Goal: Task Accomplishment & Management: Use online tool/utility

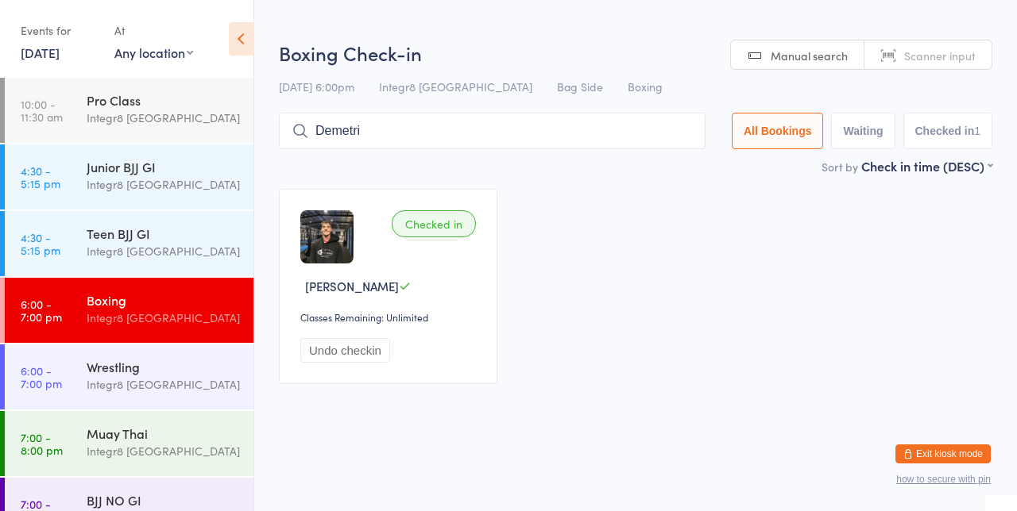
type input "Demetri"
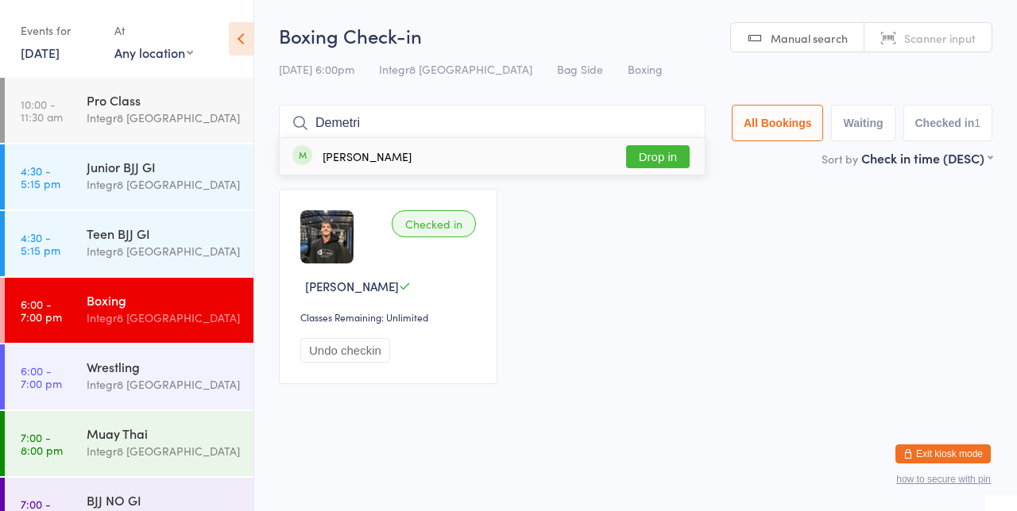
click at [672, 151] on button "Drop in" at bounding box center [658, 156] width 64 height 23
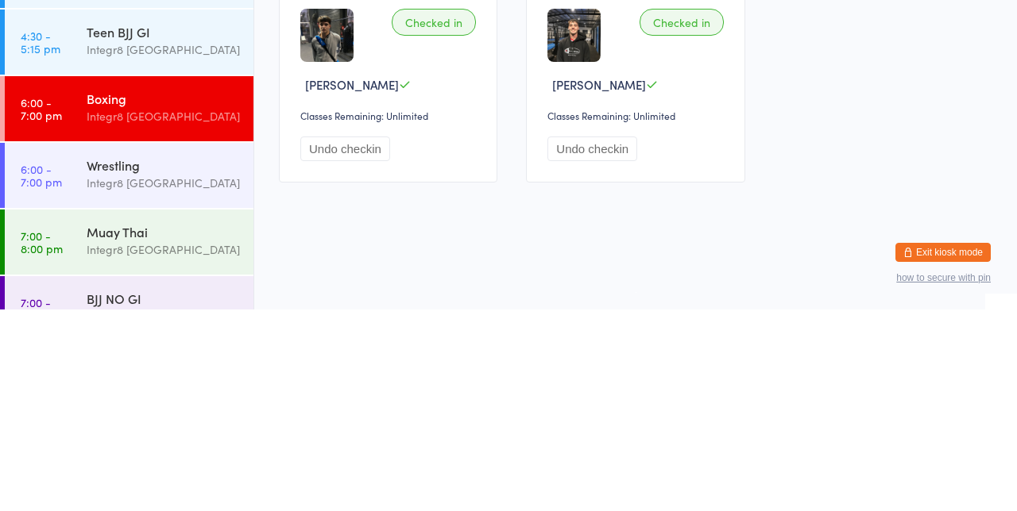
click at [153, 439] on div "Muay Thai" at bounding box center [163, 433] width 153 height 17
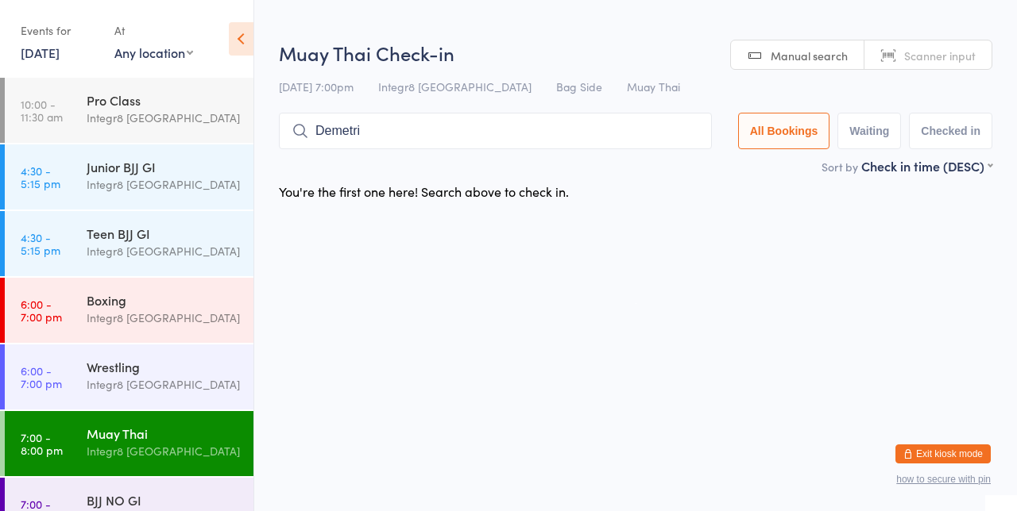
type input "Demetri"
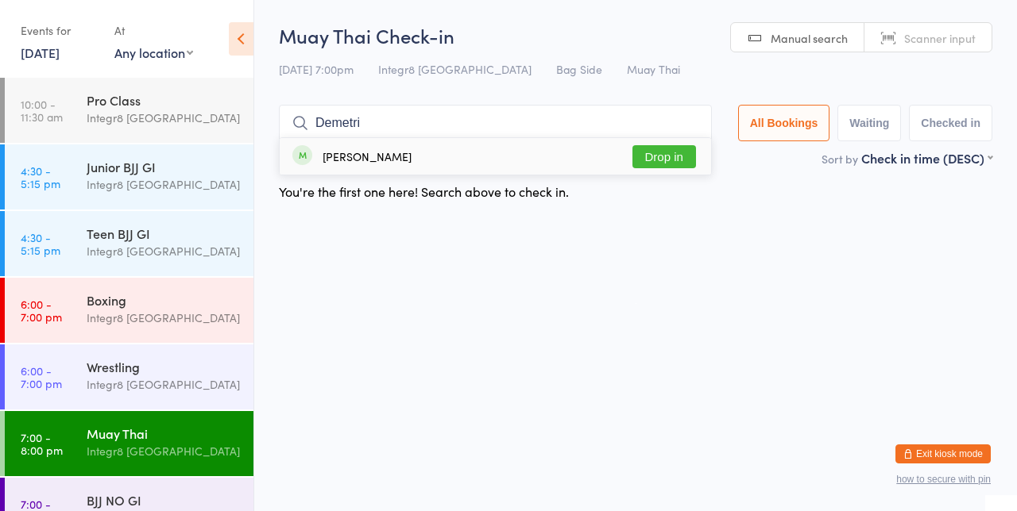
click at [683, 161] on button "Drop in" at bounding box center [664, 156] width 64 height 23
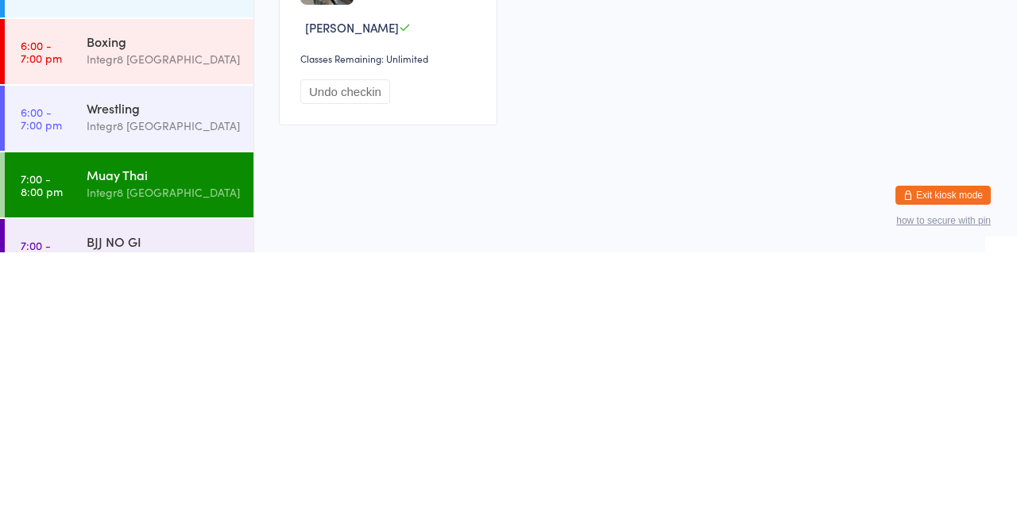
click at [160, 500] on div "BJJ NO GI" at bounding box center [163, 500] width 153 height 17
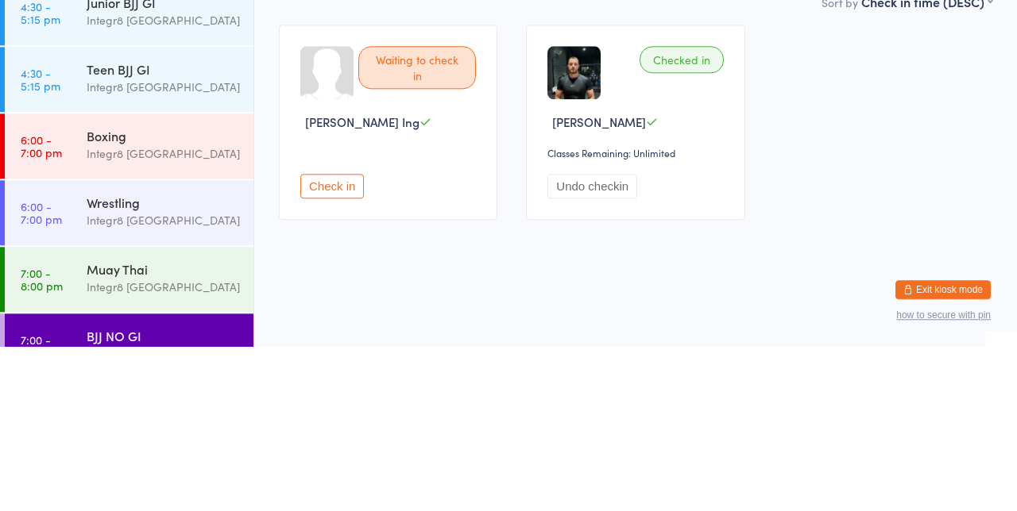
click at [172, 385] on div "Integr8 [GEOGRAPHIC_DATA]" at bounding box center [163, 385] width 153 height 18
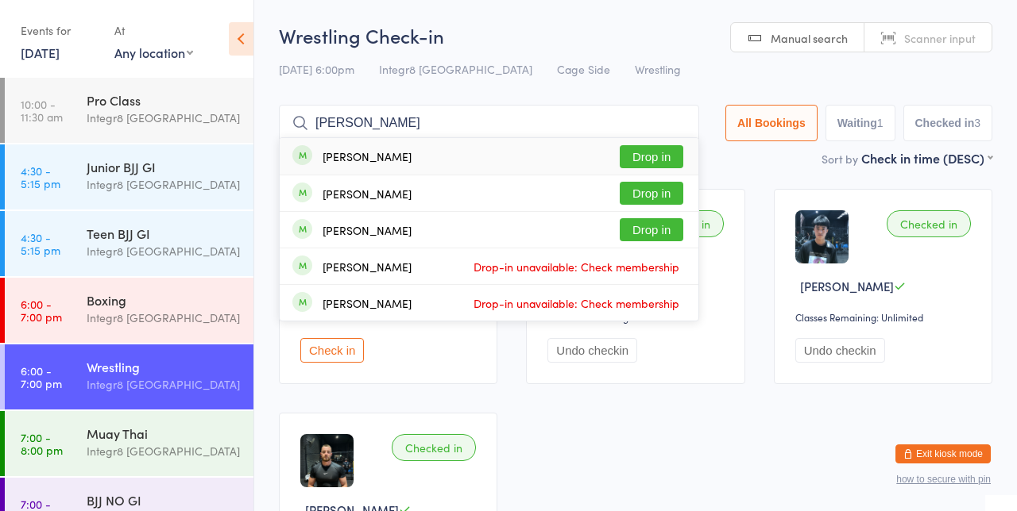
type input "[PERSON_NAME]"
click at [645, 164] on button "Drop in" at bounding box center [651, 156] width 64 height 23
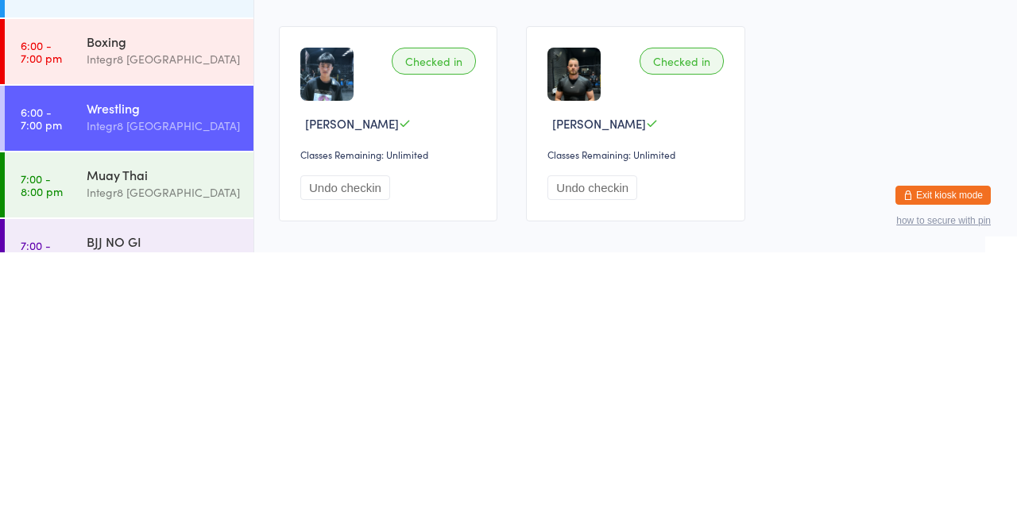
scroll to position [138, 0]
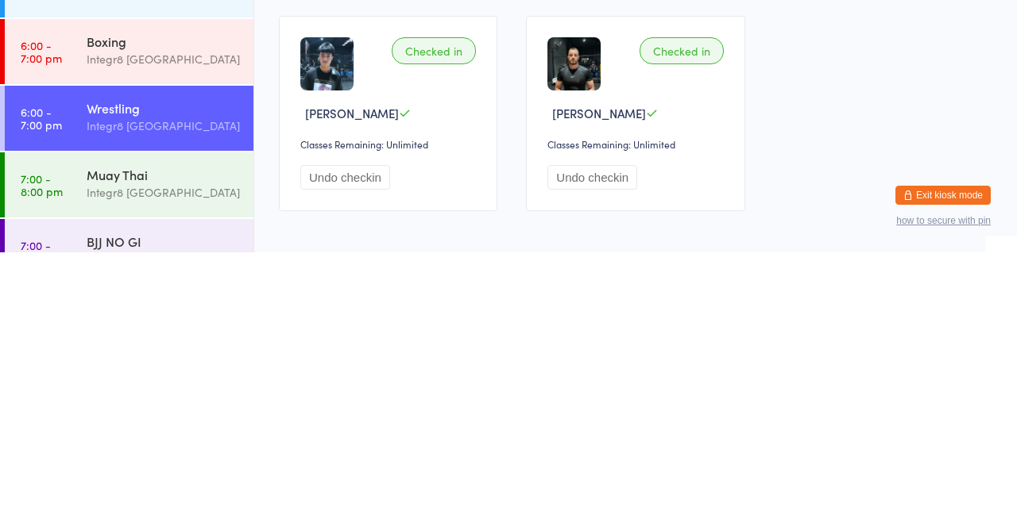
click at [167, 496] on div "BJJ NO GI" at bounding box center [163, 500] width 153 height 17
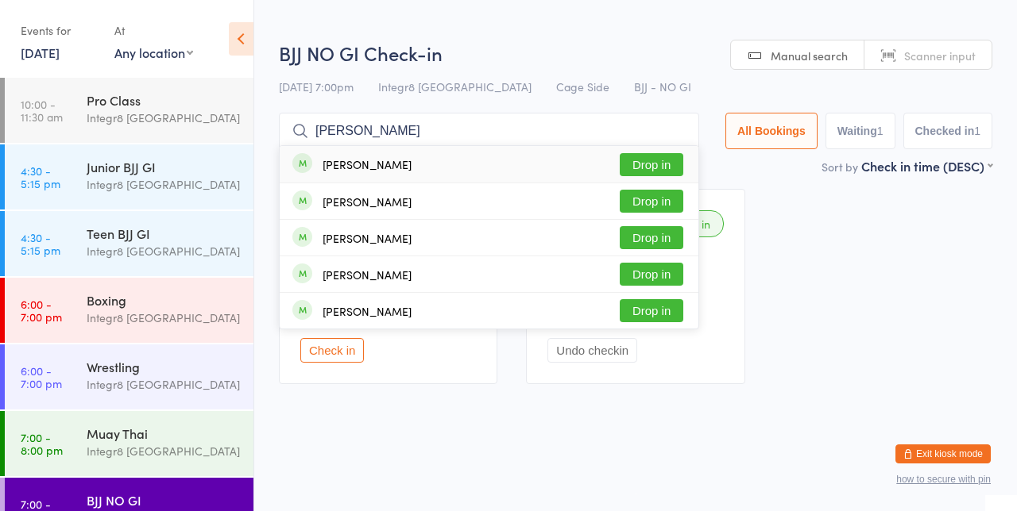
type input "[PERSON_NAME]"
click at [654, 153] on button "Drop in" at bounding box center [651, 164] width 64 height 23
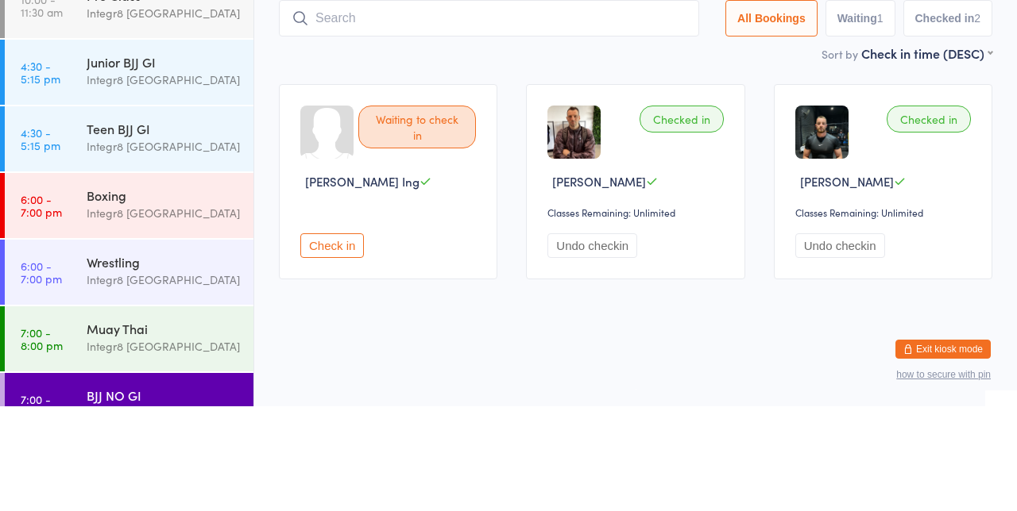
click at [158, 300] on div "Boxing" at bounding box center [163, 299] width 153 height 17
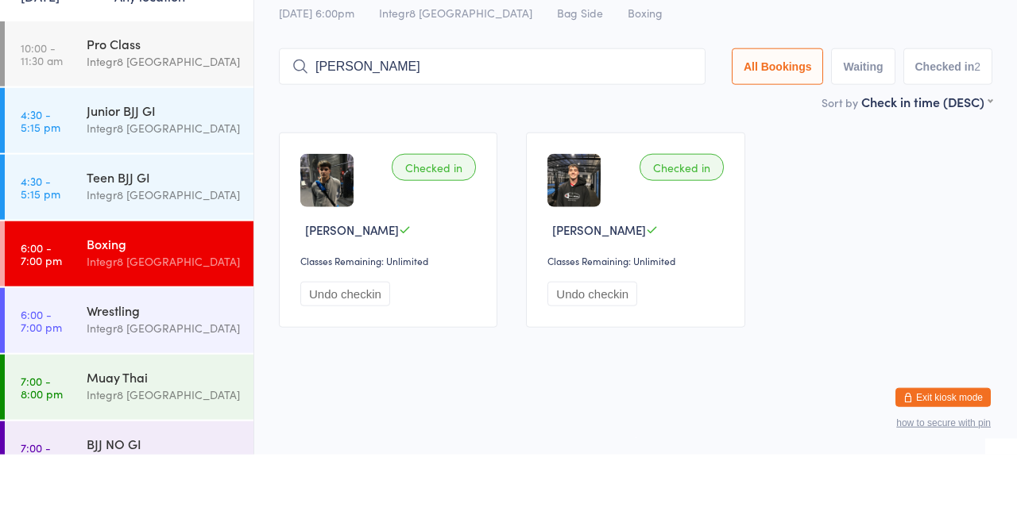
type input "[PERSON_NAME]"
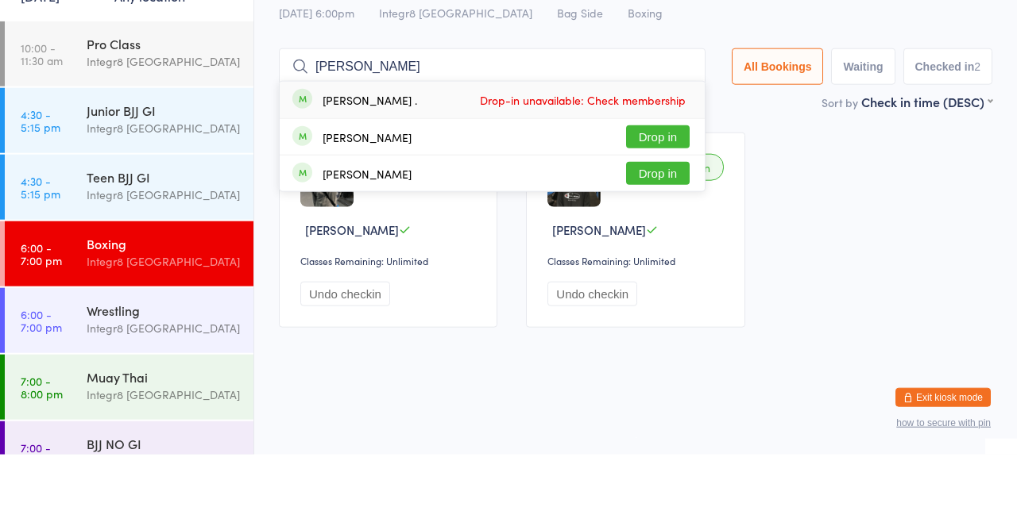
click at [681, 197] on button "Drop in" at bounding box center [658, 193] width 64 height 23
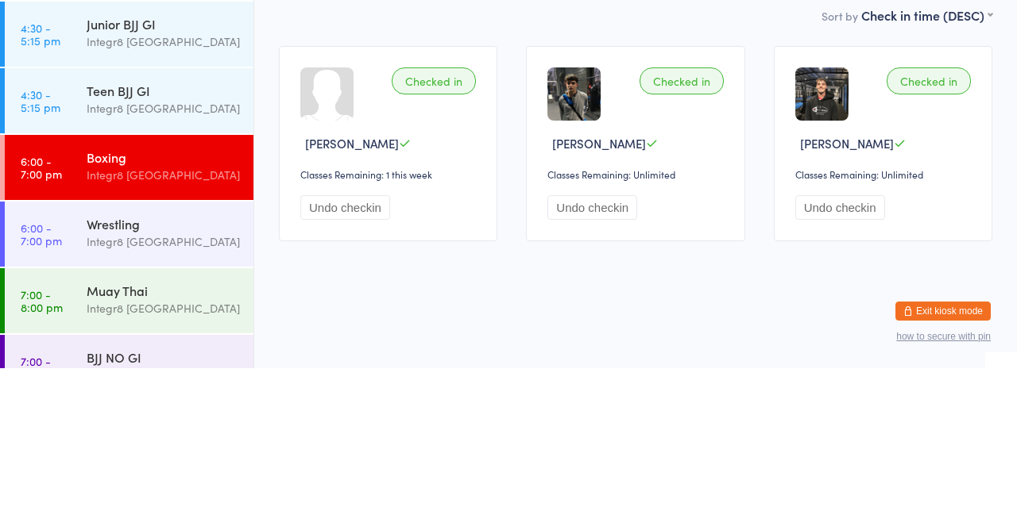
click at [160, 389] on div "Integr8 [GEOGRAPHIC_DATA]" at bounding box center [163, 385] width 153 height 18
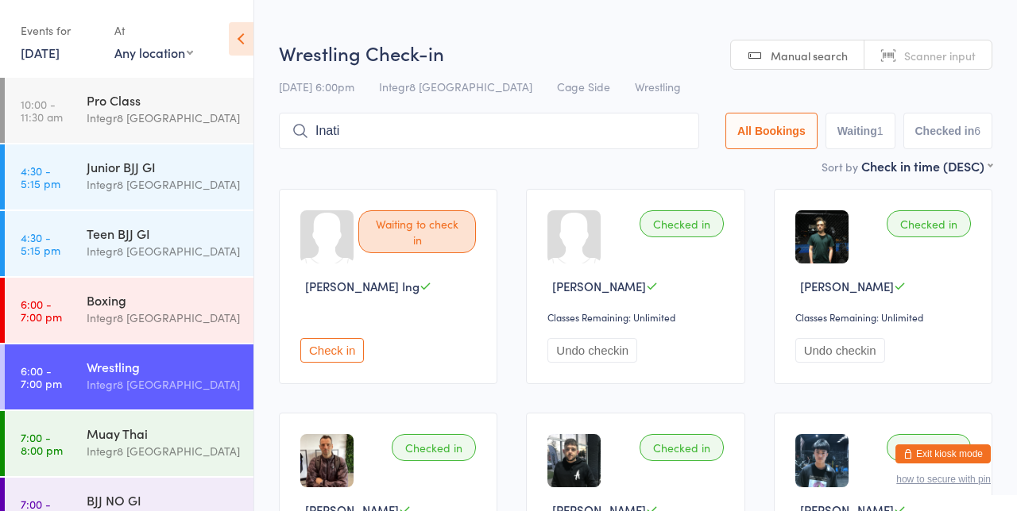
type input "Inati"
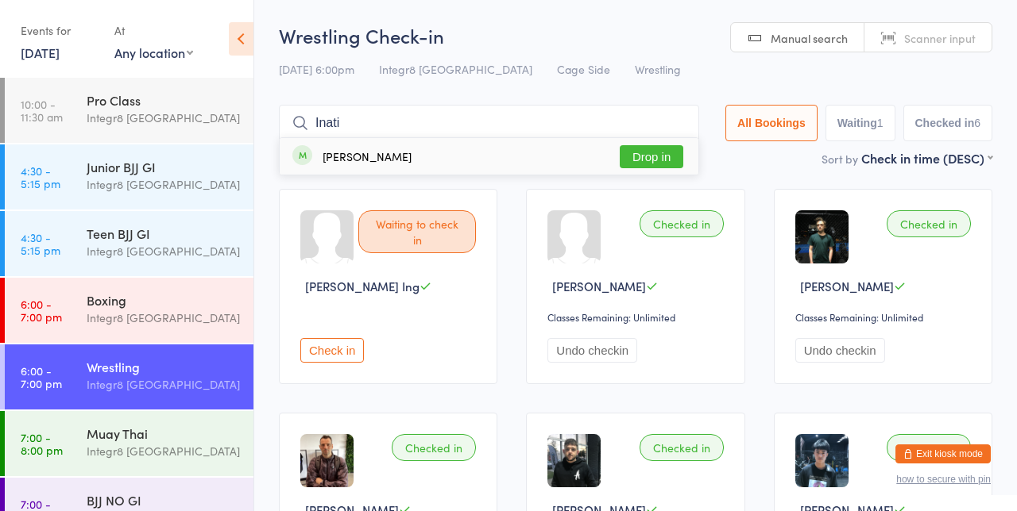
click at [670, 160] on button "Drop in" at bounding box center [651, 156] width 64 height 23
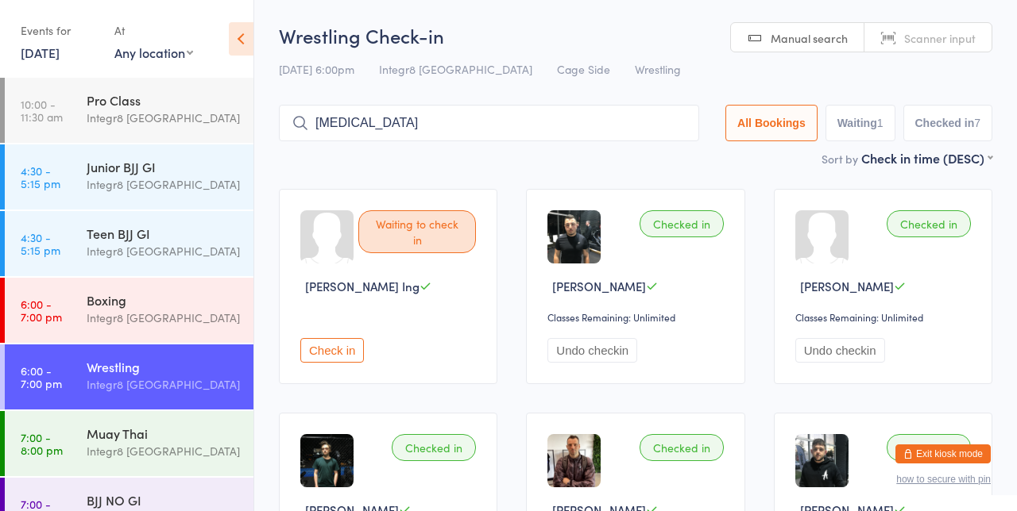
type input "[MEDICAL_DATA]"
click at [508, 149] on span "Drop-in unavailable: Check membership" at bounding box center [576, 157] width 214 height 24
type input "[MEDICAL_DATA]"
click at [453, 173] on div "[PERSON_NAME] Drop-in unavailable: Check membership" at bounding box center [489, 156] width 419 height 37
